Goal: Use online tool/utility: Utilize a website feature to perform a specific function

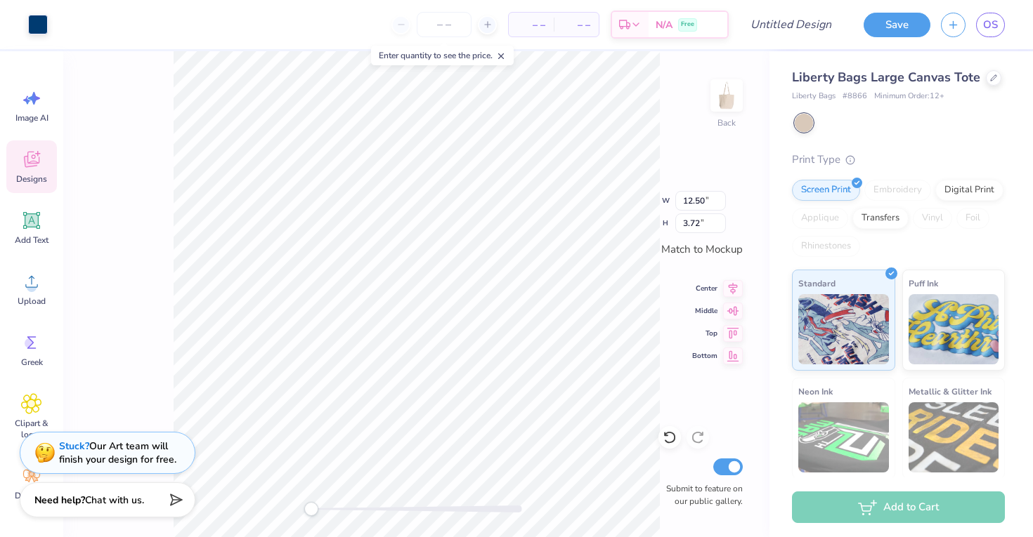
type input "0.26"
type input "0.88"
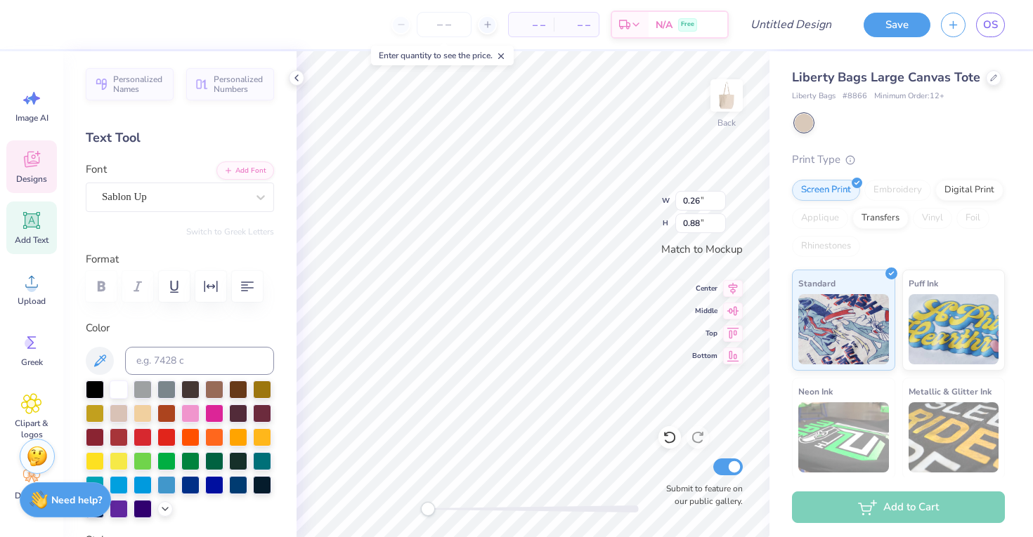
type input "0.40"
type input "0.90"
type input "0.88"
type input "0.85"
type textarea "l"
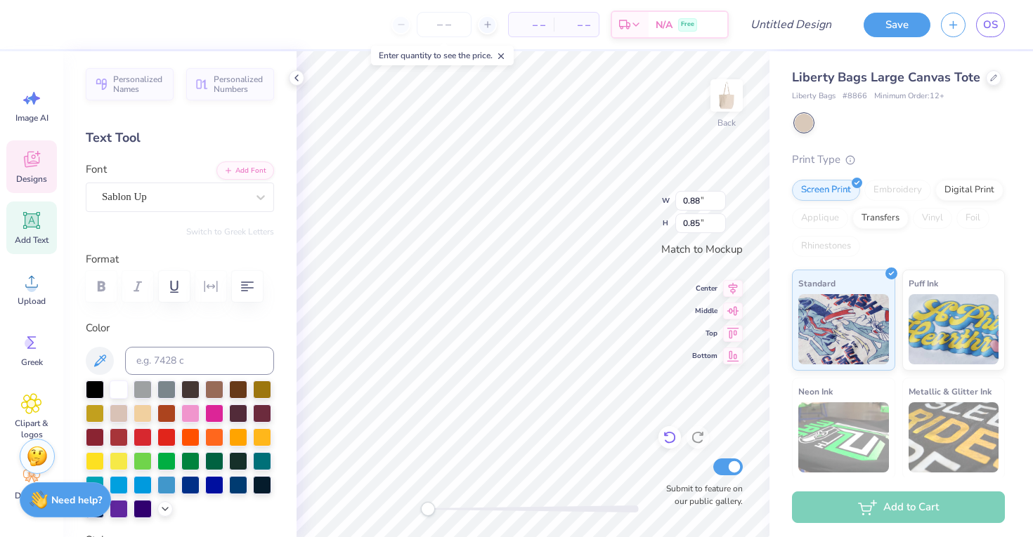
type input "0.43"
type input "0.70"
type textarea "KOIN"
type input "3.61"
type input "1.25"
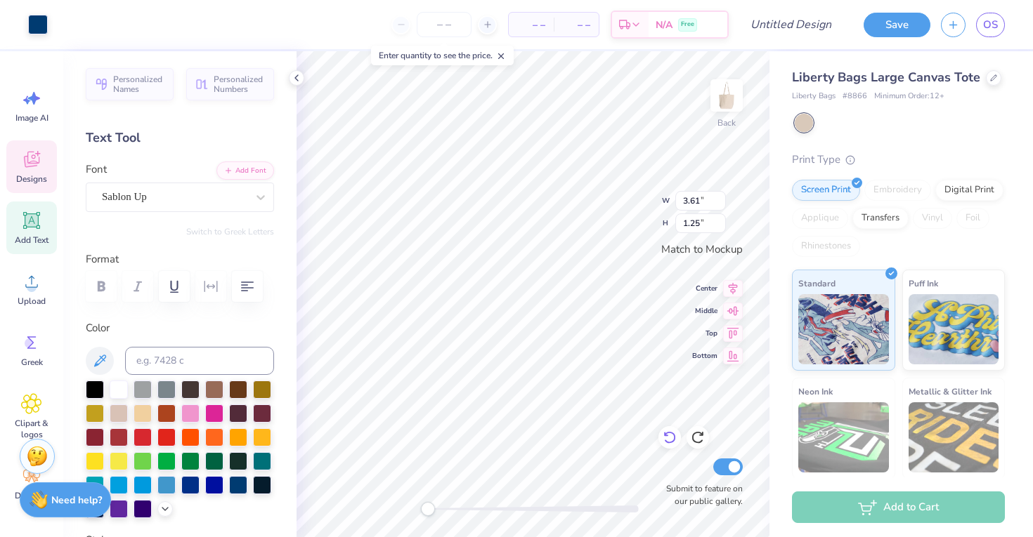
type input "0.43"
type input "0.95"
type textarea "K O I N"
type input "3.61"
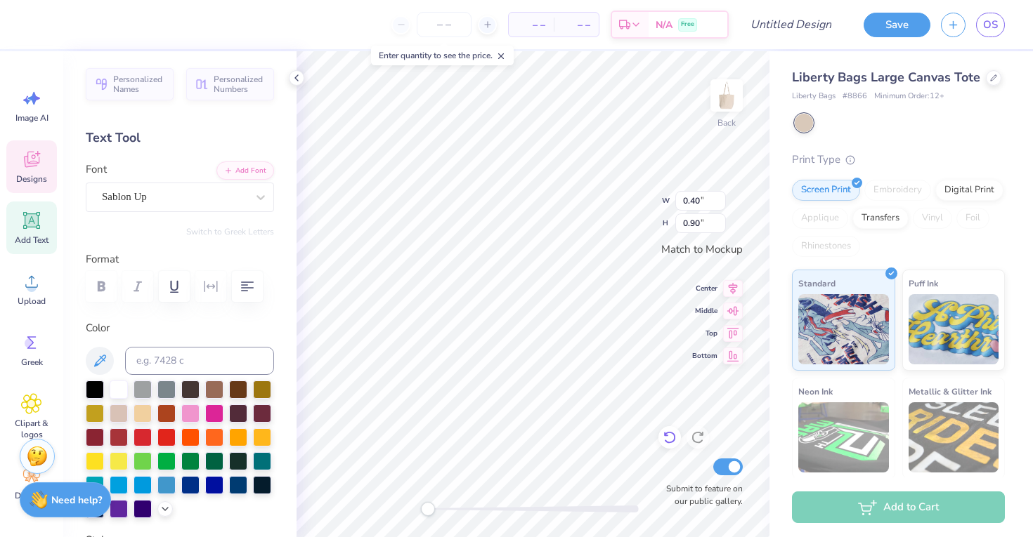
type input "1.25"
type textarea "K O I N"
type input "3.61"
type input "1.25"
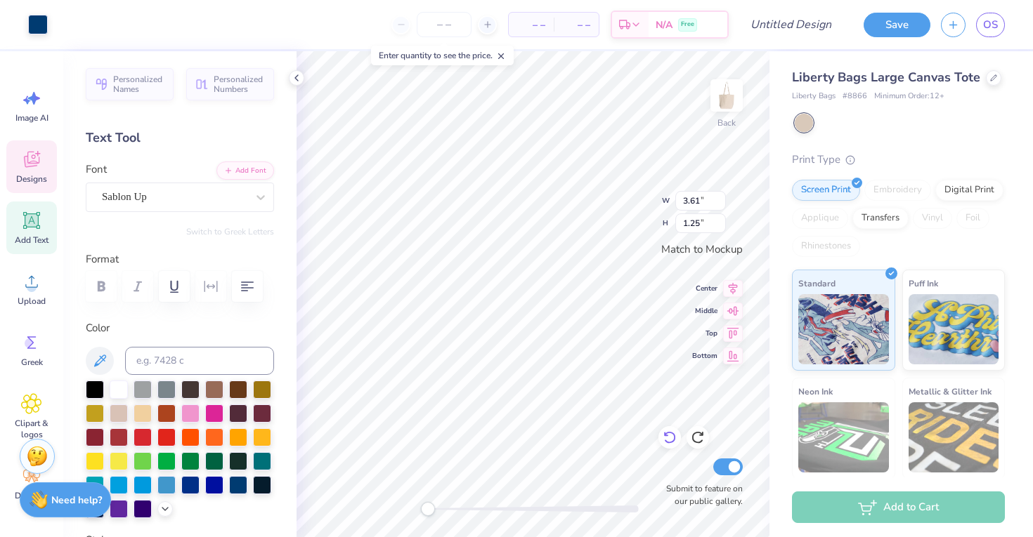
type input "0.40"
type input "0.90"
type textarea "K"
type input "3.61"
type input "1.25"
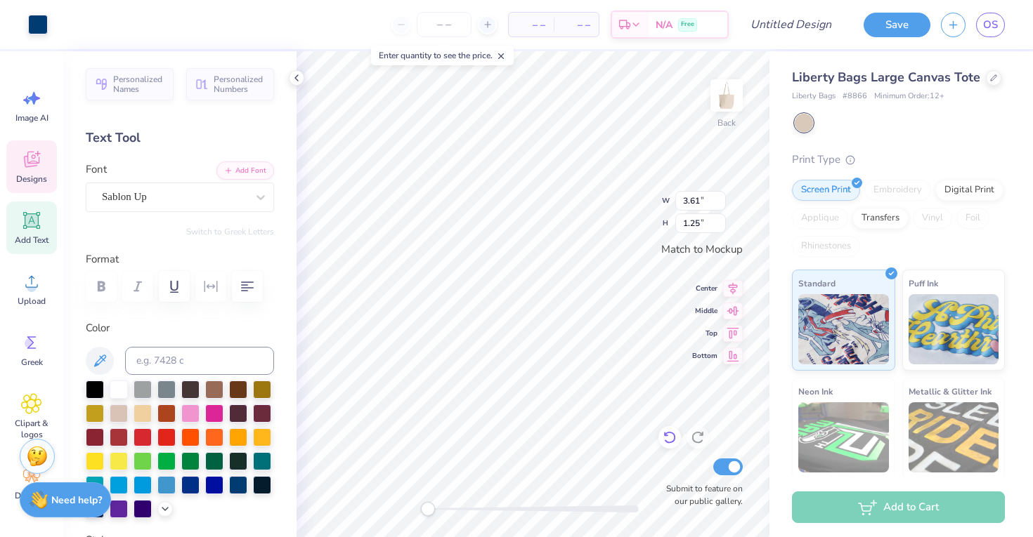
type input "0.40"
type input "0.90"
type textarea "o"
type textarea "I"
type textarea "o I"
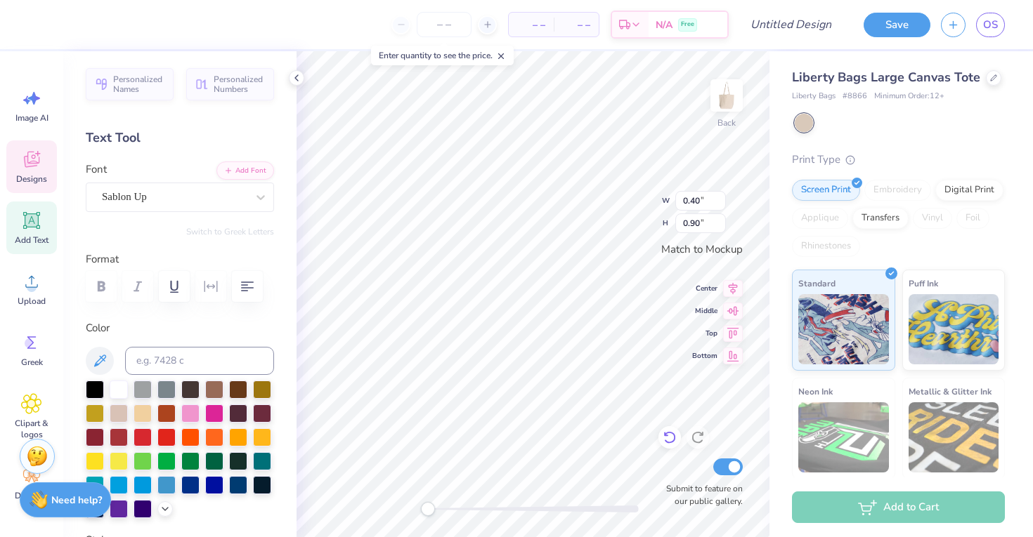
type input "3.61"
type input "1.25"
type input "0.40"
type input "0.90"
type textarea "I"
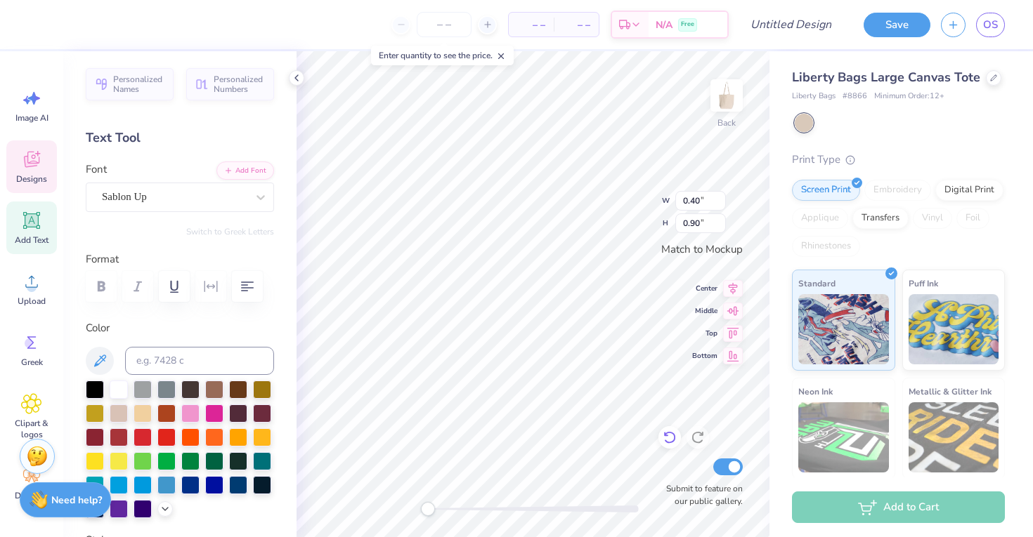
type textarea "N"
type input "0.40"
type input "0.90"
